Goal: Manage account settings

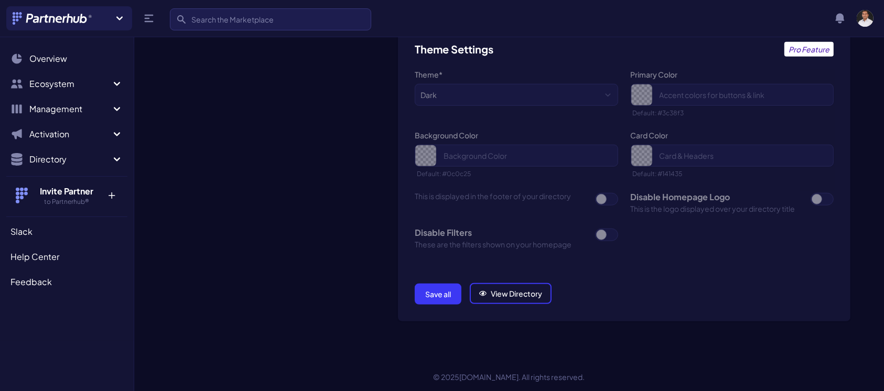
scroll to position [752, 0]
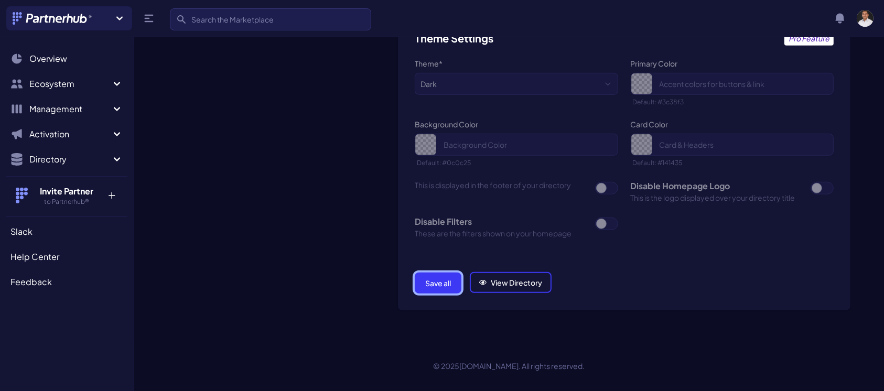
click at [436, 279] on button "Save all" at bounding box center [438, 283] width 47 height 21
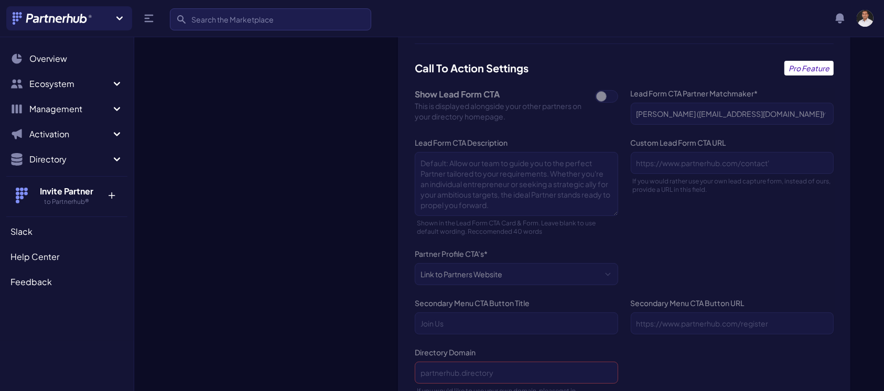
scroll to position [752, 0]
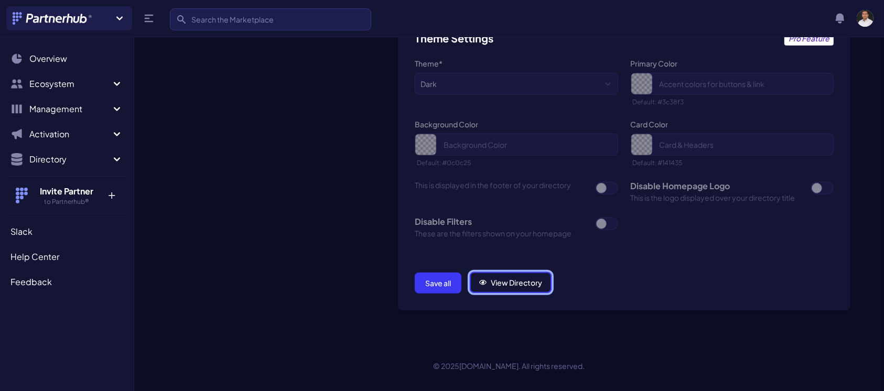
click at [535, 285] on link "View Directory" at bounding box center [511, 282] width 82 height 21
